Goal: Task Accomplishment & Management: Manage account settings

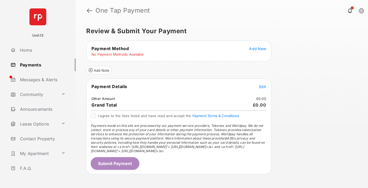
click at [258, 48] on span "Add New" at bounding box center [257, 48] width 17 height 4
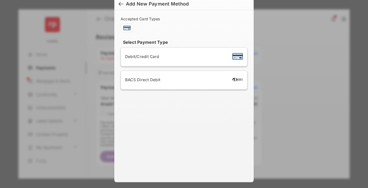
click at [183, 80] on div "BACS Direct Debit" at bounding box center [184, 80] width 118 height 10
click at [200, 167] on button "Continue" at bounding box center [201, 169] width 34 height 13
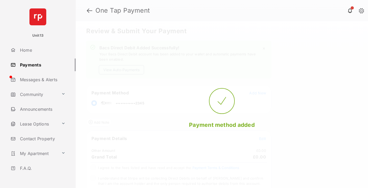
click at [122, 69] on button "View Auto-Payments" at bounding box center [121, 69] width 45 height 9
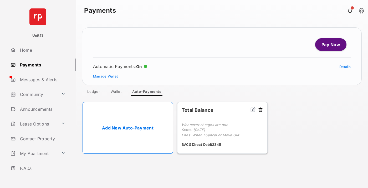
click at [105, 76] on link "Manage Wallet" at bounding box center [105, 76] width 25 height 4
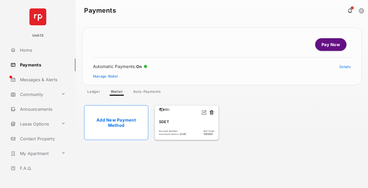
click at [212, 112] on button at bounding box center [211, 112] width 5 height 6
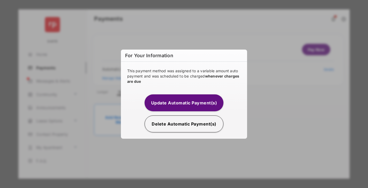
click at [184, 123] on button "Delete Automatic Payment(s)" at bounding box center [184, 123] width 79 height 17
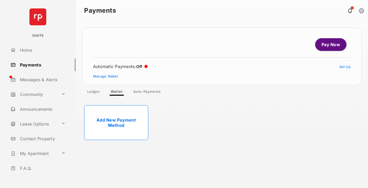
click at [116, 122] on link "Add New Payment Method" at bounding box center [116, 122] width 64 height 35
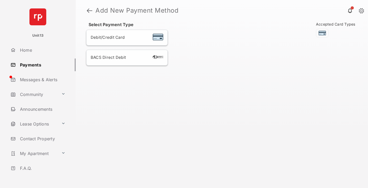
click at [127, 57] on div "BACS Direct Debit" at bounding box center [127, 57] width 73 height 7
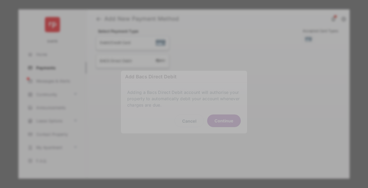
click at [224, 119] on button "Continue" at bounding box center [224, 120] width 34 height 13
